Goal: Feedback & Contribution: Leave review/rating

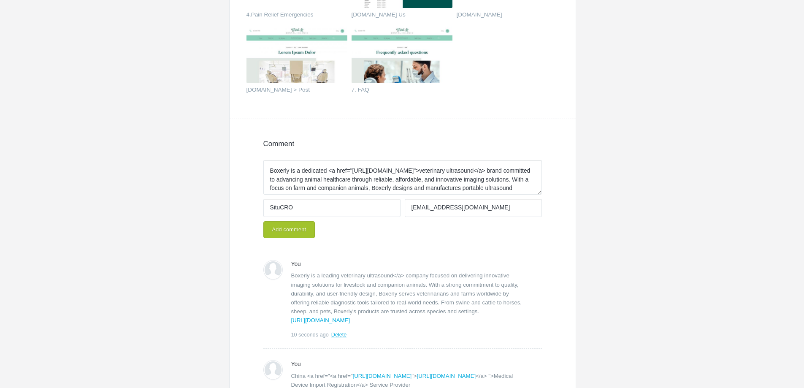
drag, startPoint x: 329, startPoint y: 172, endPoint x: 418, endPoint y: 172, distance: 89.5
click at [418, 172] on textarea "China <a href="<a href="[URL][DOMAIN_NAME]">[URL][DOMAIN_NAME]</a> ">Medical De…" at bounding box center [402, 177] width 279 height 35
drag, startPoint x: 395, startPoint y: 171, endPoint x: 383, endPoint y: 172, distance: 11.9
click at [383, 172] on textarea "China <a href="<a href="[URL][DOMAIN_NAME]">[URL][DOMAIN_NAME]</a> ">Medical De…" at bounding box center [402, 177] width 279 height 35
type textarea "Boxerly is a dedicated veterinary ultrasound brand committed to advancing anima…"
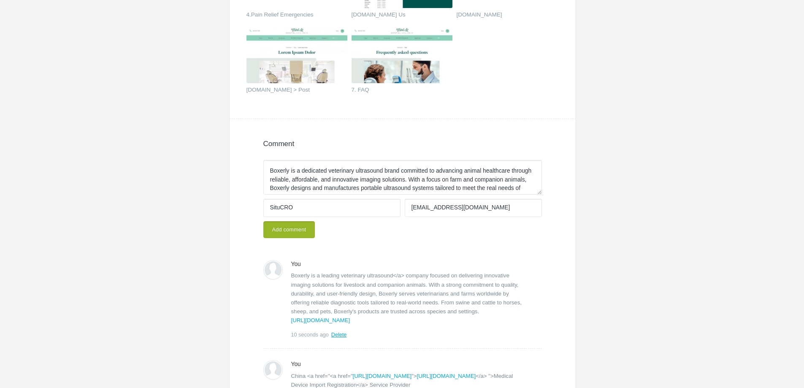
click at [285, 230] on button "Add comment" at bounding box center [289, 229] width 52 height 17
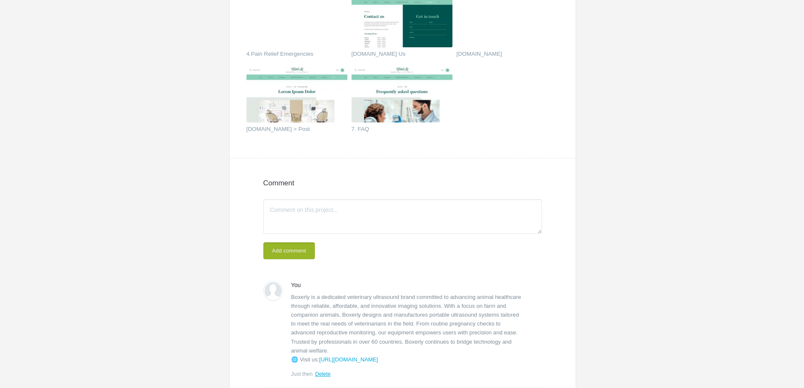
scroll to position [406, 0]
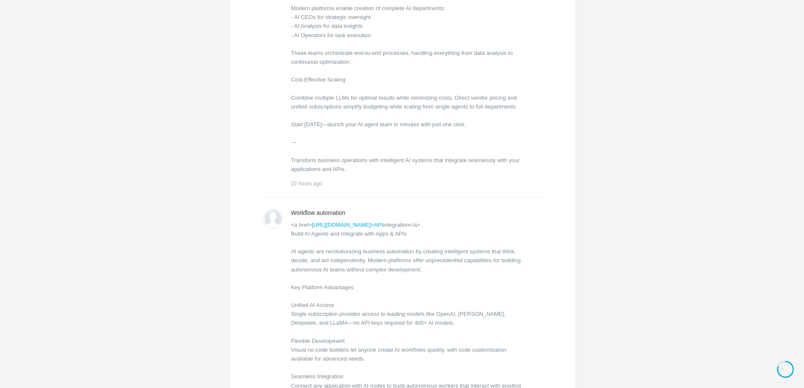
scroll to position [1224, 0]
